Goal: Task Accomplishment & Management: Manage account settings

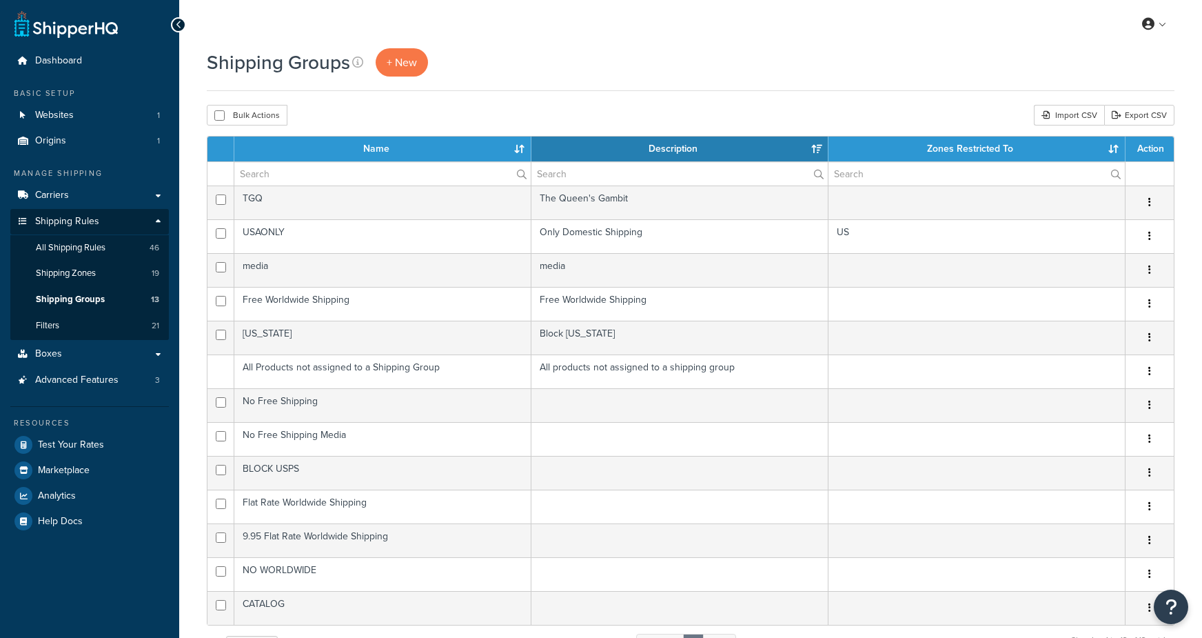
select select "15"
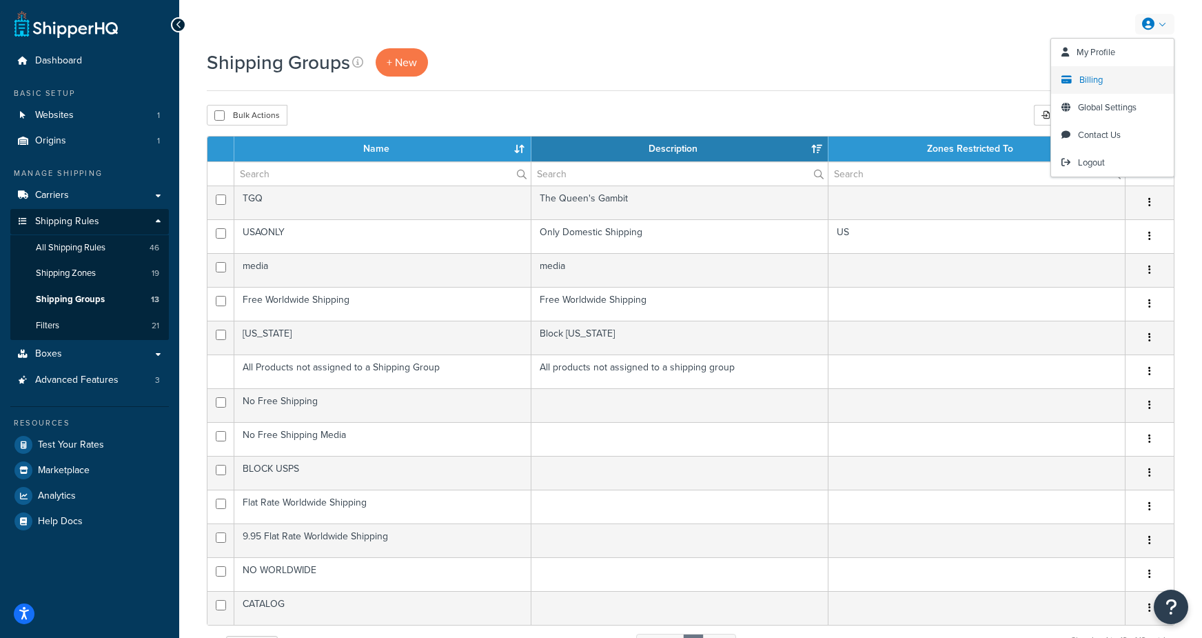
click at [1081, 86] on link "Billing" at bounding box center [1112, 80] width 123 height 28
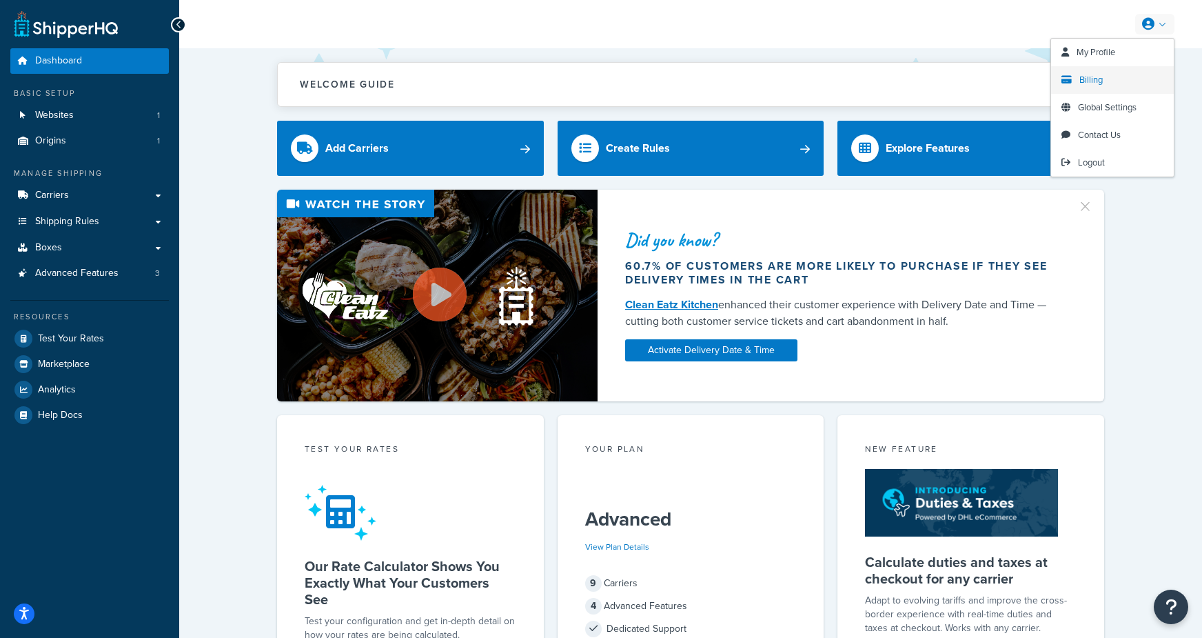
click at [1092, 83] on span "Billing" at bounding box center [1090, 79] width 23 height 13
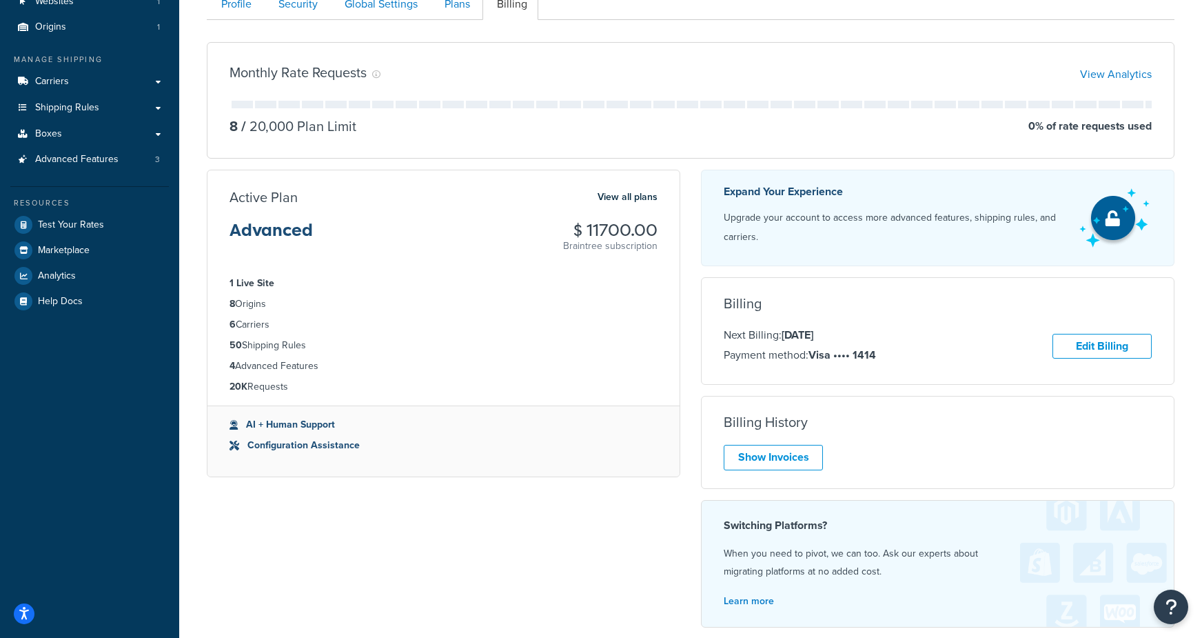
scroll to position [125, 0]
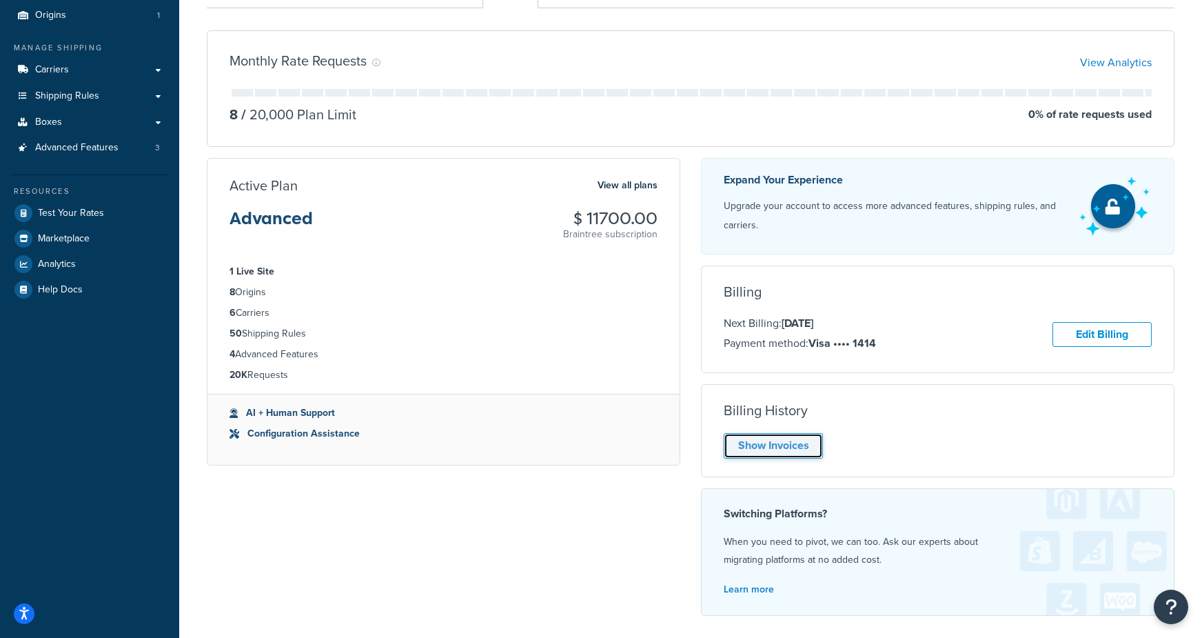
click at [780, 458] on link "Show Invoices" at bounding box center [773, 446] width 99 height 26
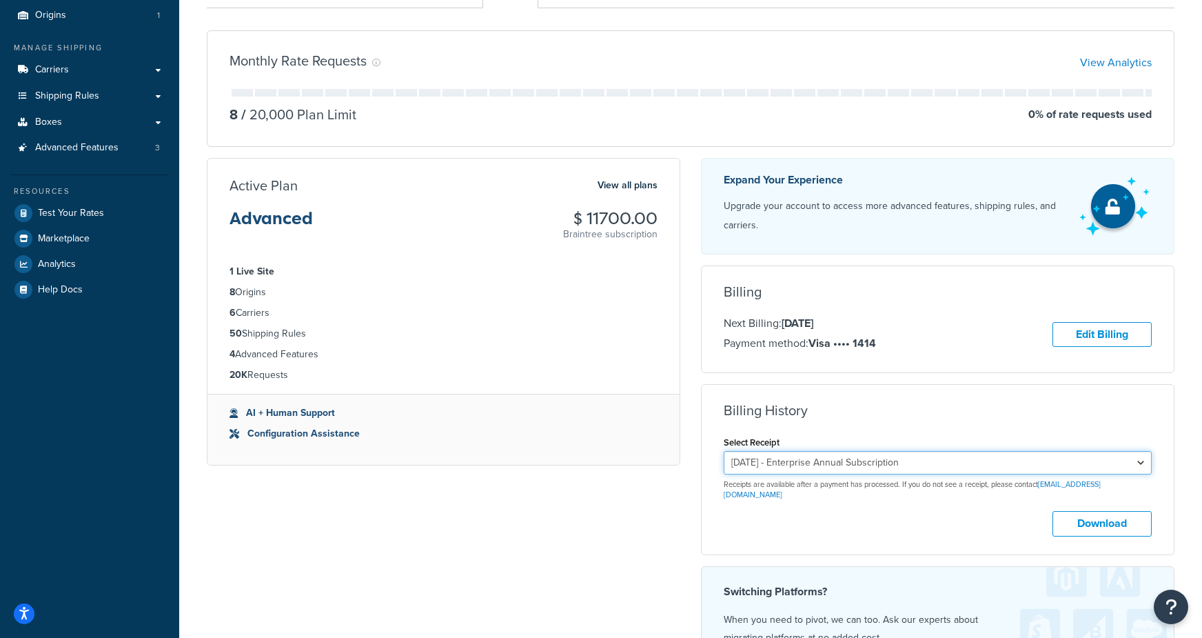
click at [1004, 465] on select "[DATE] - Enterprise Annual Subscription" at bounding box center [938, 462] width 428 height 23
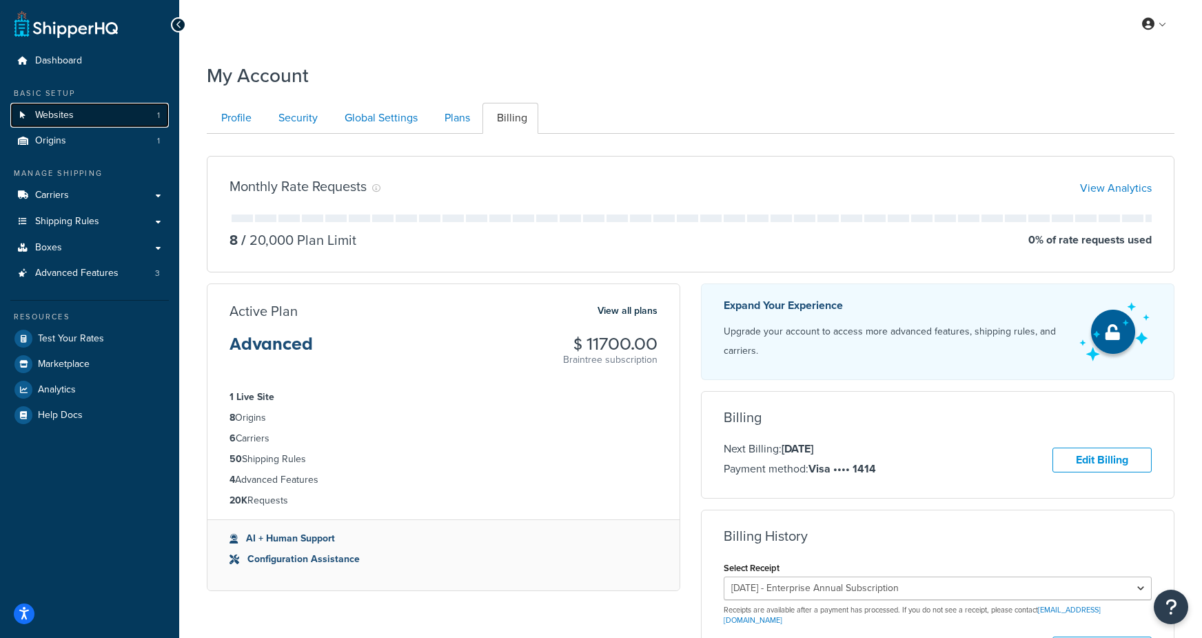
click at [38, 123] on link "Websites 1" at bounding box center [89, 116] width 159 height 26
